Goal: Information Seeking & Learning: Learn about a topic

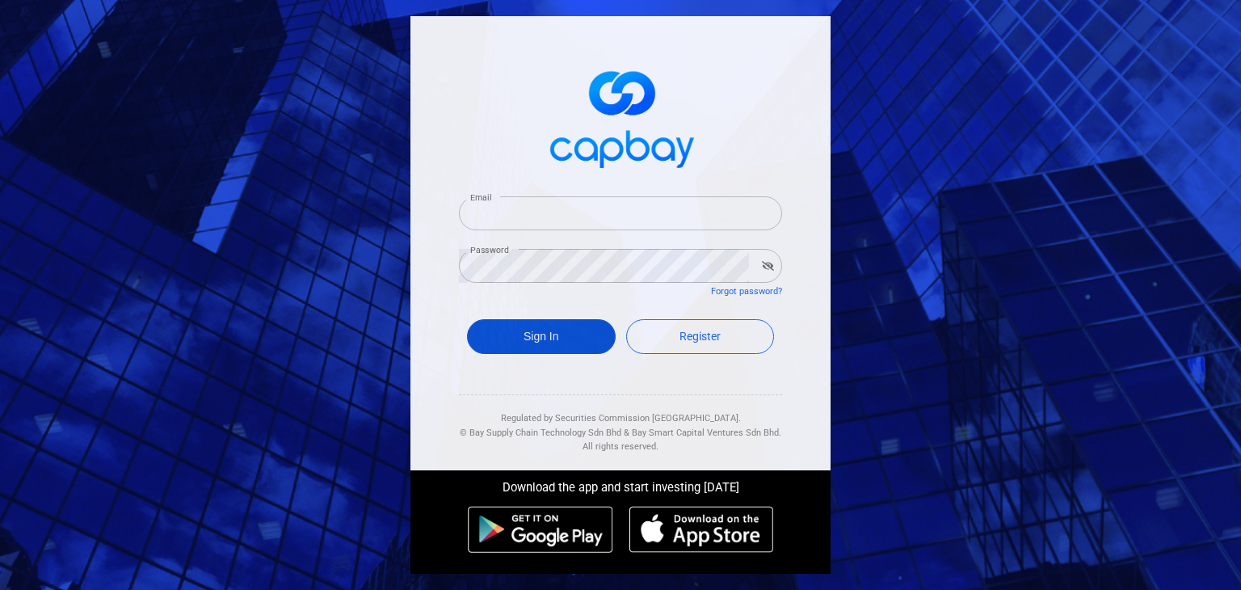
type input "[EMAIL_ADDRESS][DOMAIN_NAME]"
click at [553, 346] on button "Sign In" at bounding box center [541, 336] width 149 height 35
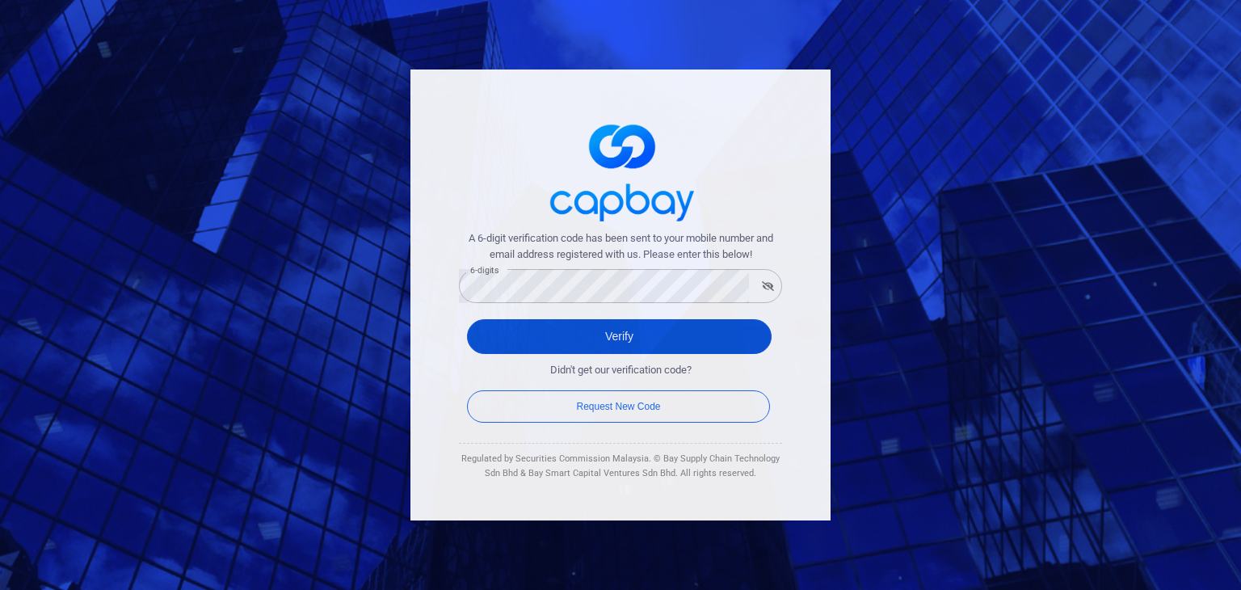
click at [499, 327] on button "Verify" at bounding box center [619, 336] width 305 height 35
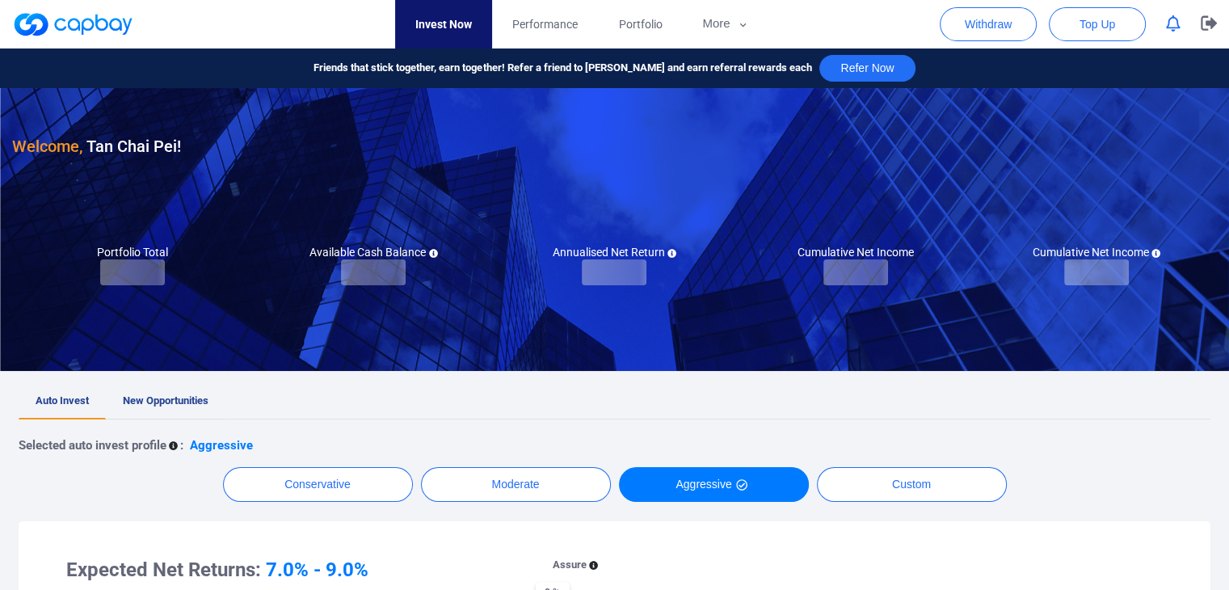
click at [177, 401] on span "New Opportunities" at bounding box center [166, 400] width 86 height 12
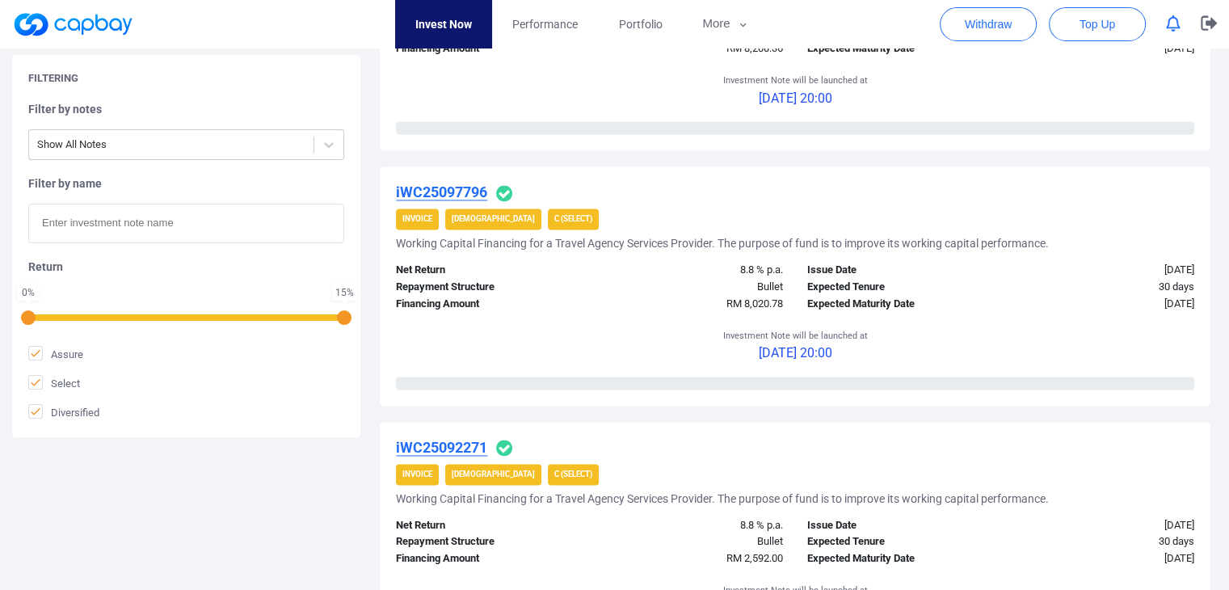
scroll to position [2738, 0]
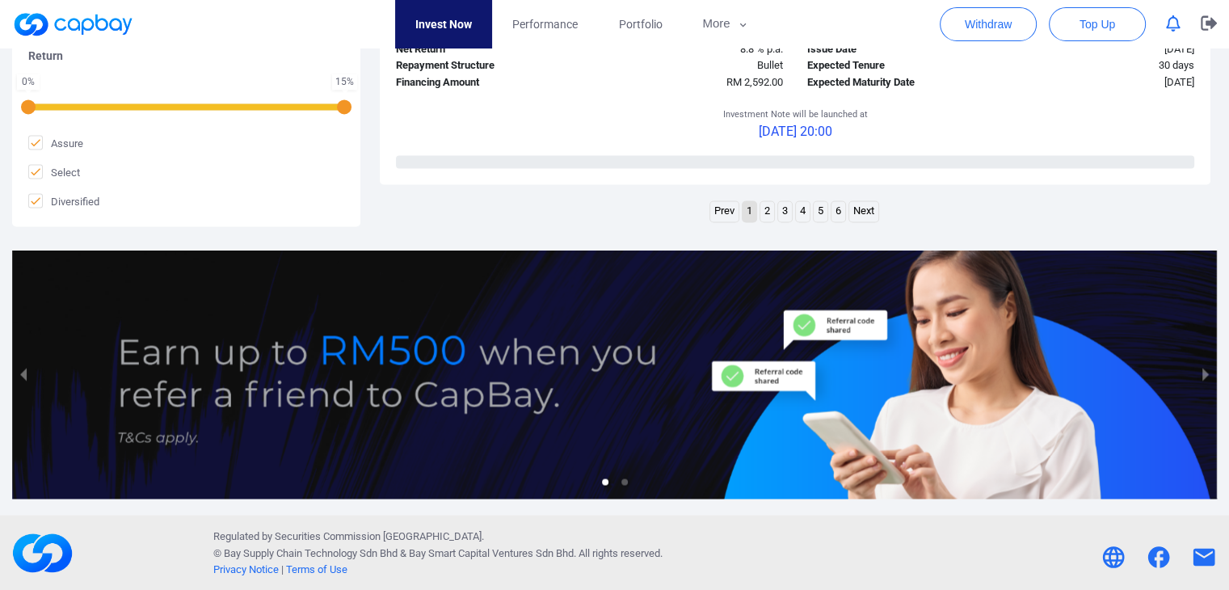
click at [767, 212] on link "2" at bounding box center [767, 211] width 14 height 20
click at [778, 214] on link "3" at bounding box center [785, 211] width 14 height 20
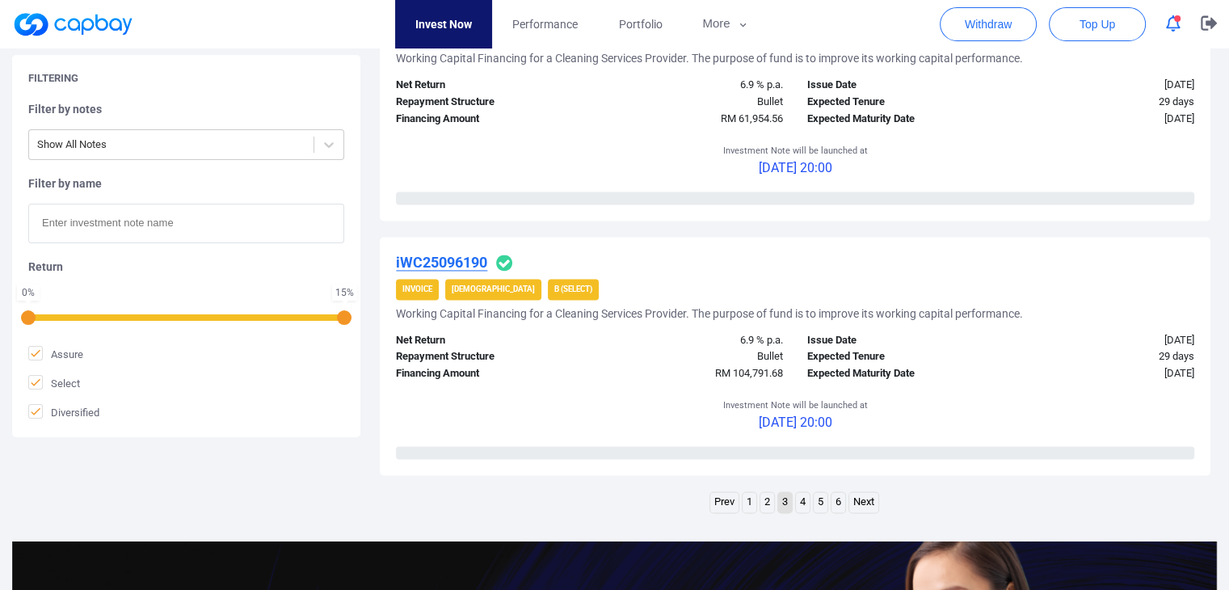
scroll to position [2533, 0]
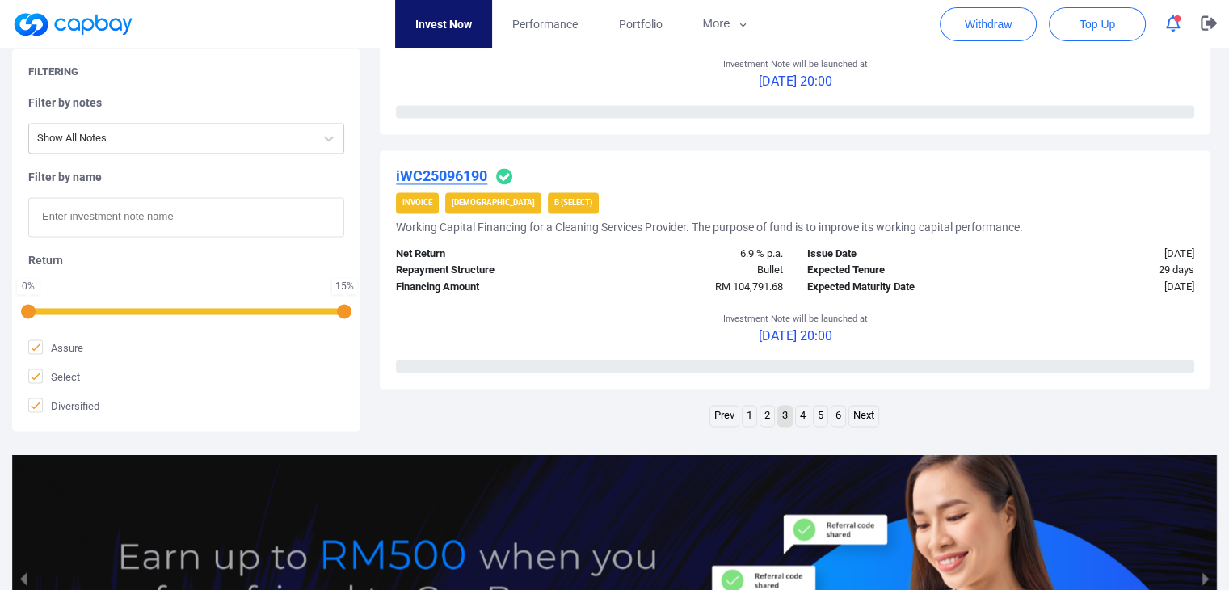
click at [861, 414] on link "Next" at bounding box center [863, 416] width 29 height 20
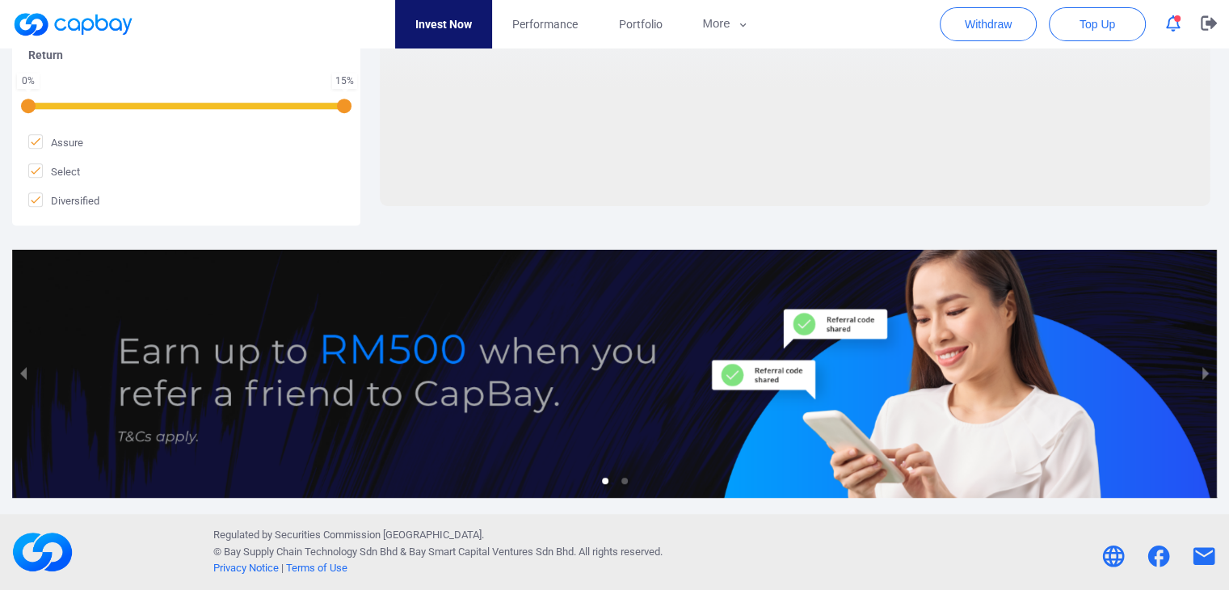
scroll to position [756, 0]
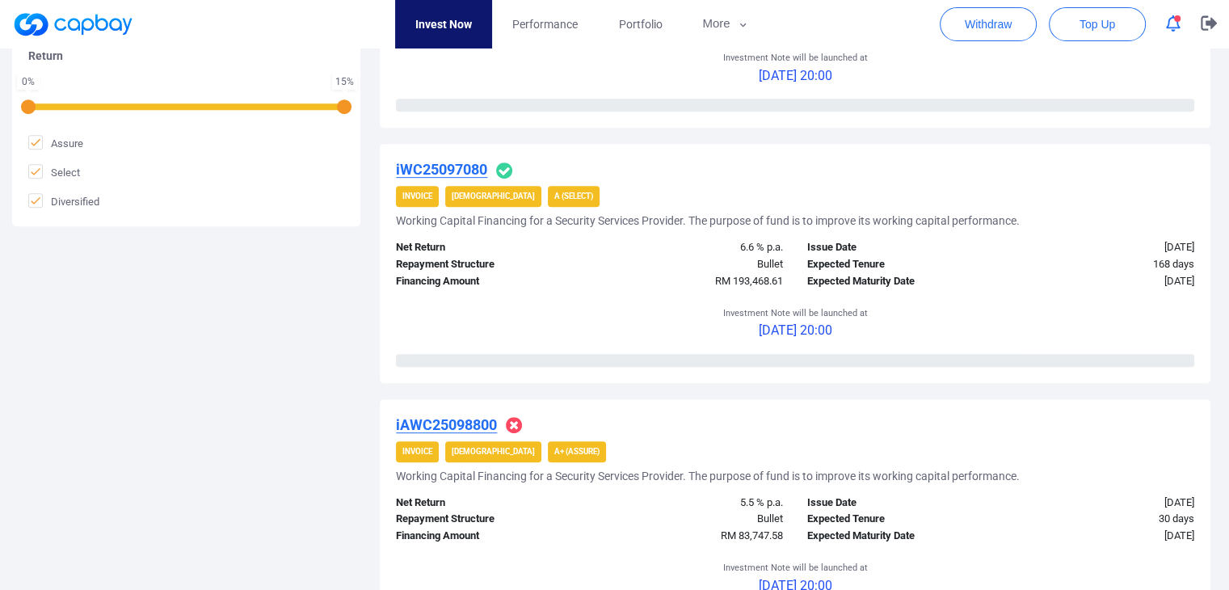
click at [424, 173] on u "iWC25097080" at bounding box center [441, 169] width 91 height 17
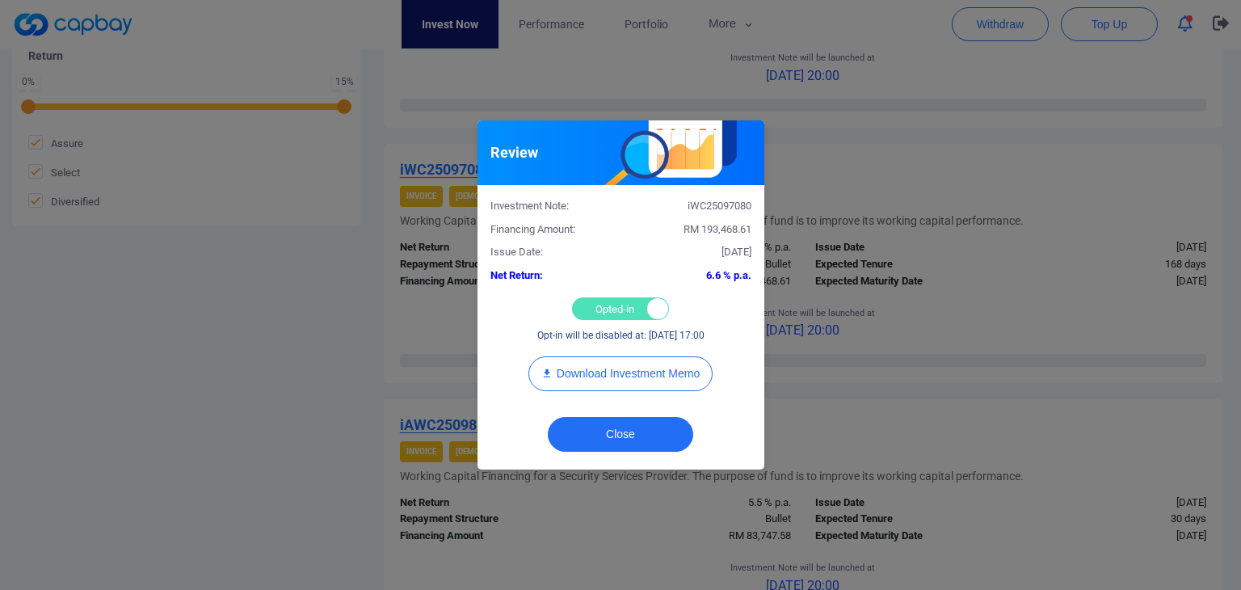
drag, startPoint x: 599, startPoint y: 320, endPoint x: 599, endPoint y: 310, distance: 9.7
click at [599, 316] on div "Opted-in Opted-out Opt-in will be disabled at: [DATE] 17:00" at bounding box center [620, 320] width 261 height 46
click at [599, 309] on div "Opted-in Opted-out" at bounding box center [620, 308] width 97 height 23
checkbox input "false"
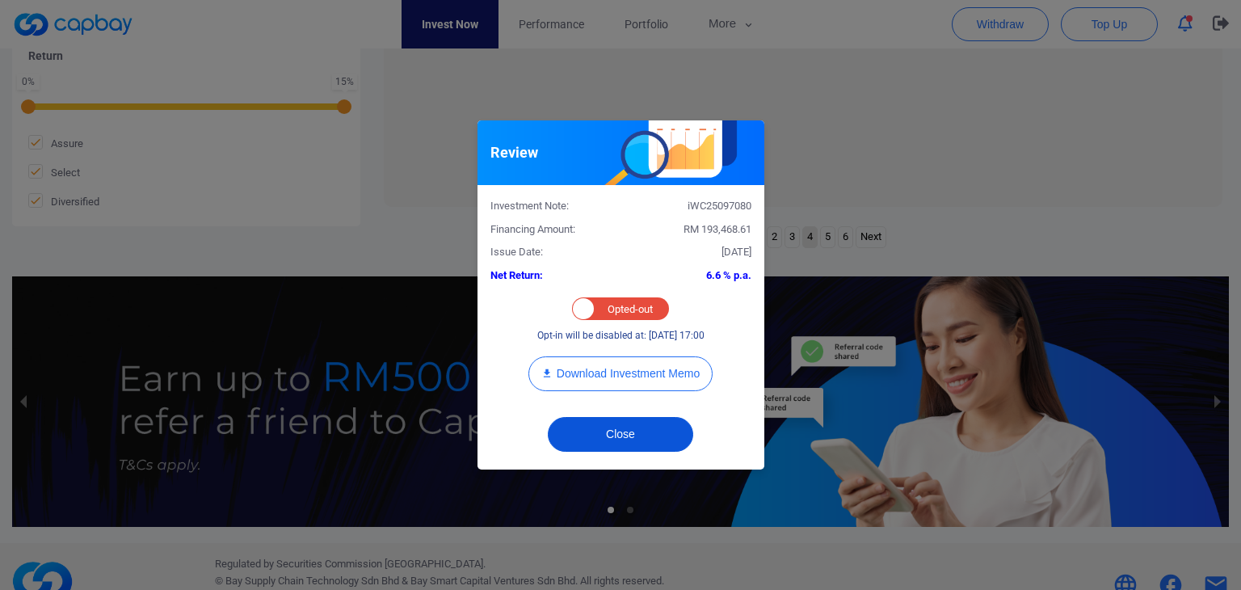
click at [620, 422] on button "Close" at bounding box center [620, 434] width 145 height 35
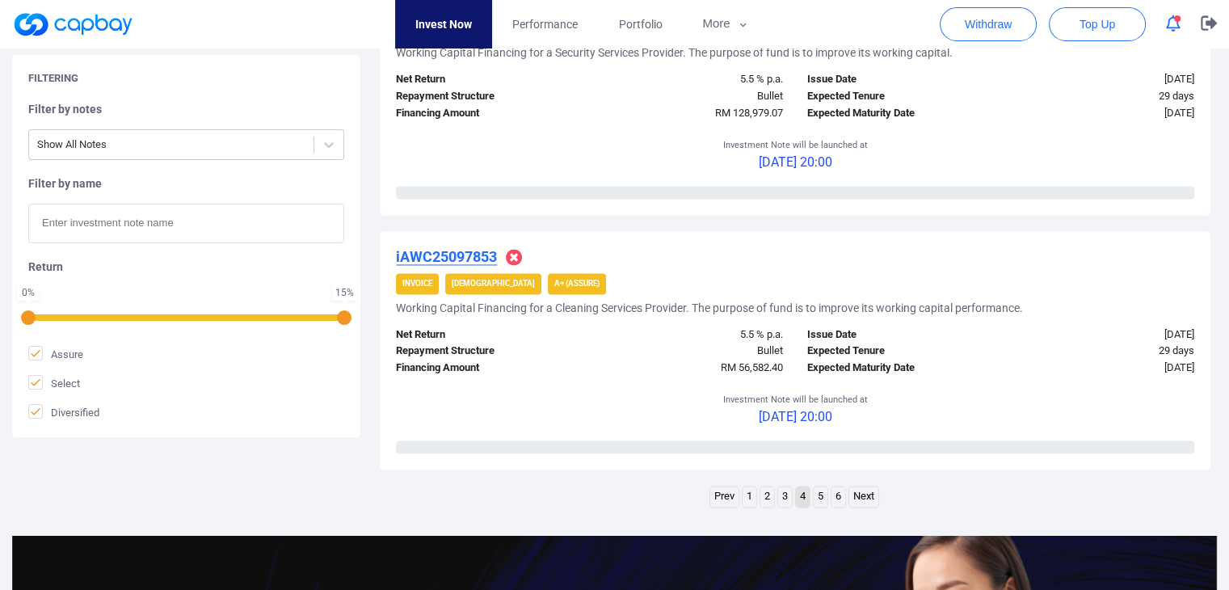
scroll to position [2453, 0]
click at [856, 494] on link "Next" at bounding box center [863, 496] width 29 height 20
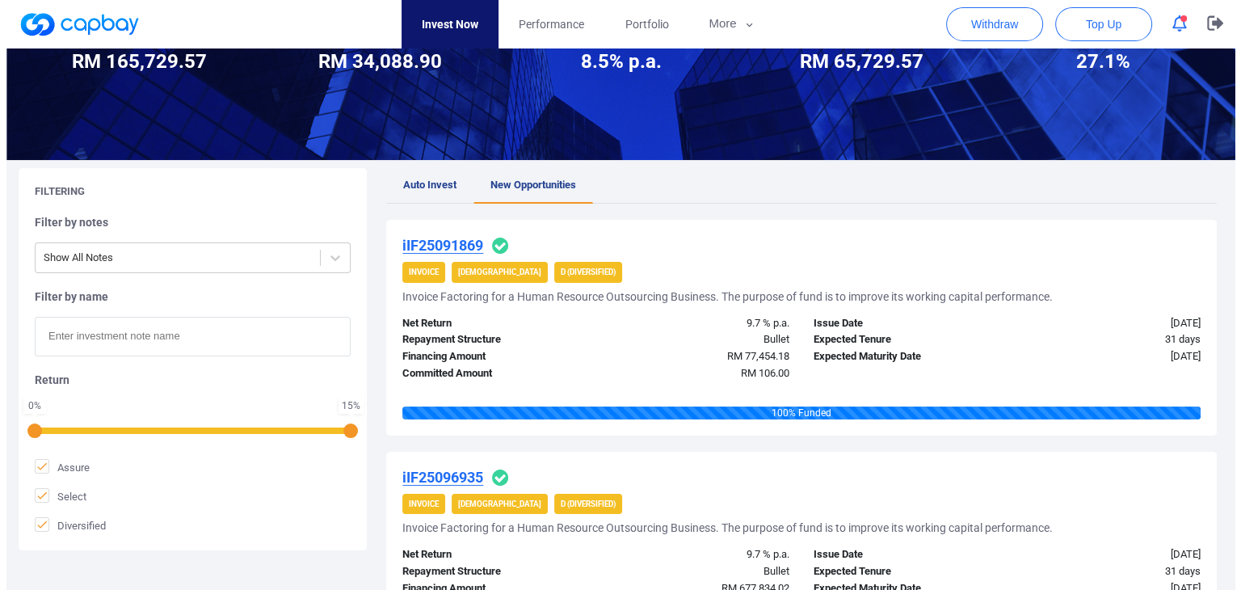
scroll to position [0, 0]
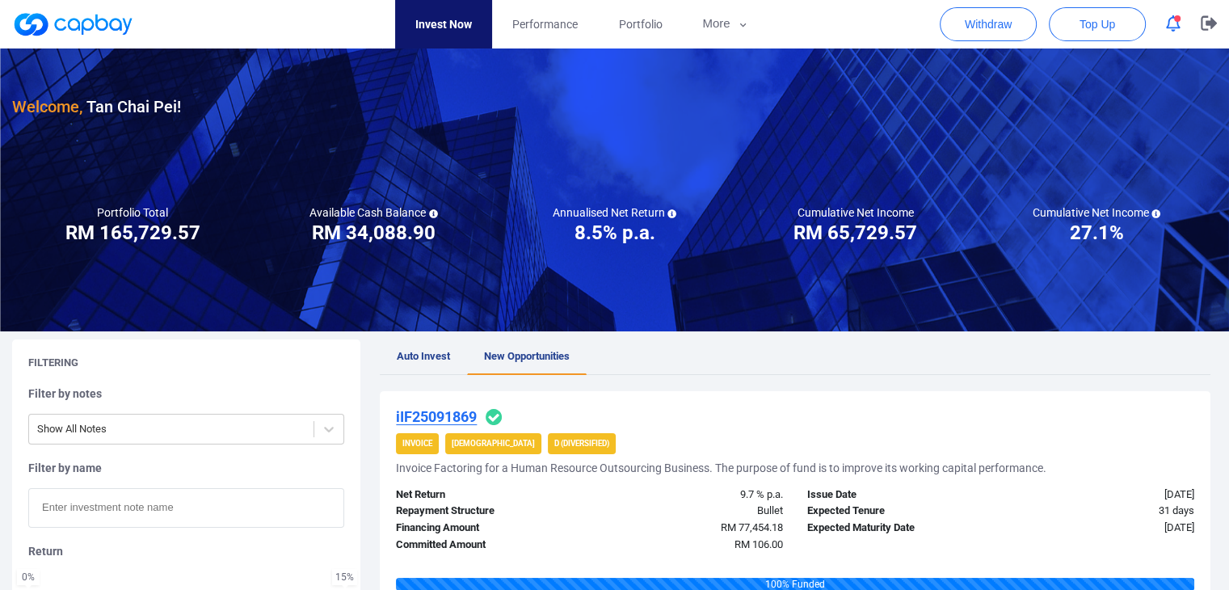
click at [1178, 23] on icon "button" at bounding box center [1173, 23] width 15 height 17
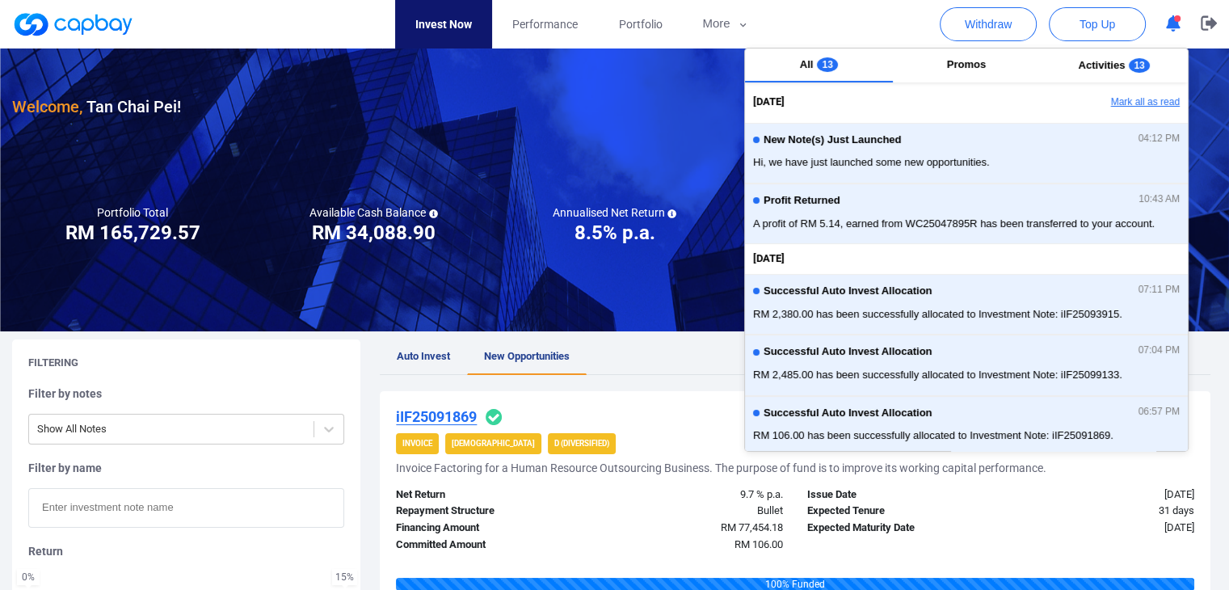
click at [1142, 95] on button "Mark all as read" at bounding box center [1101, 102] width 174 height 27
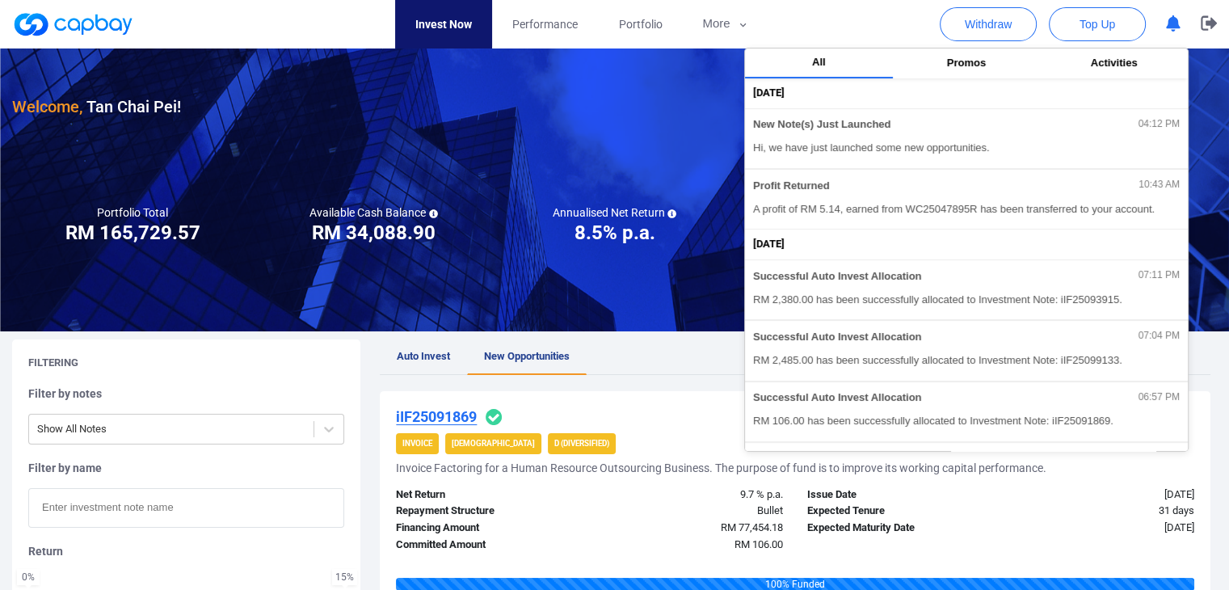
click at [1142, 95] on div "[DATE]" at bounding box center [970, 93] width 435 height 17
click at [1213, 32] on button "button" at bounding box center [1208, 24] width 40 height 48
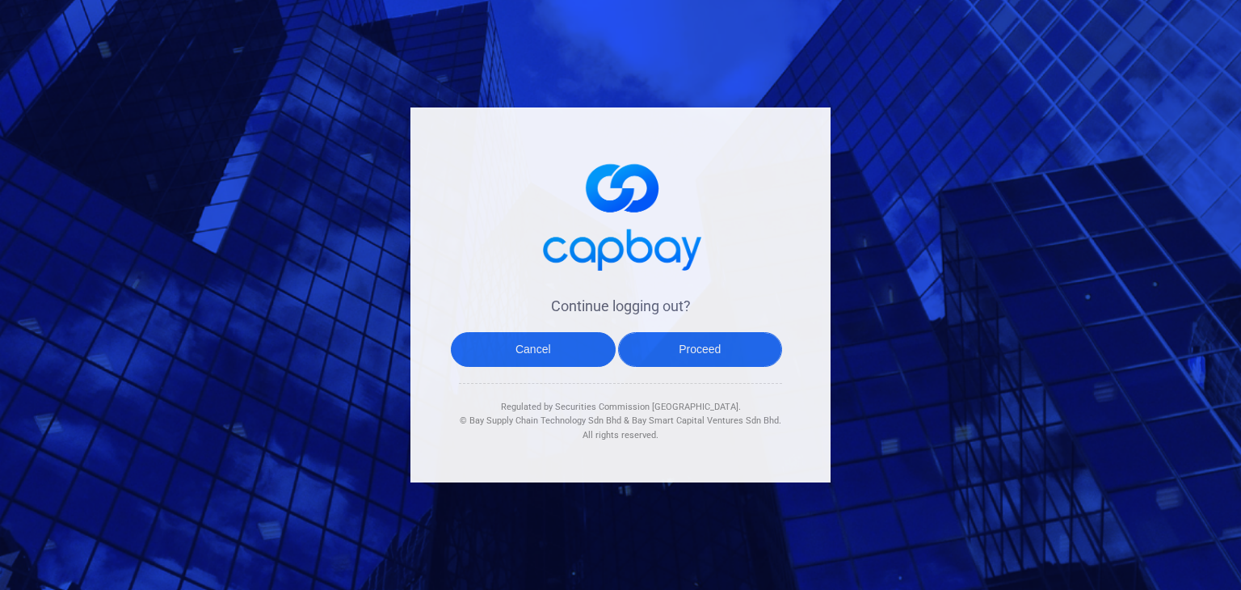
click at [763, 351] on button "Proceed" at bounding box center [700, 349] width 165 height 35
